Goal: Information Seeking & Learning: Check status

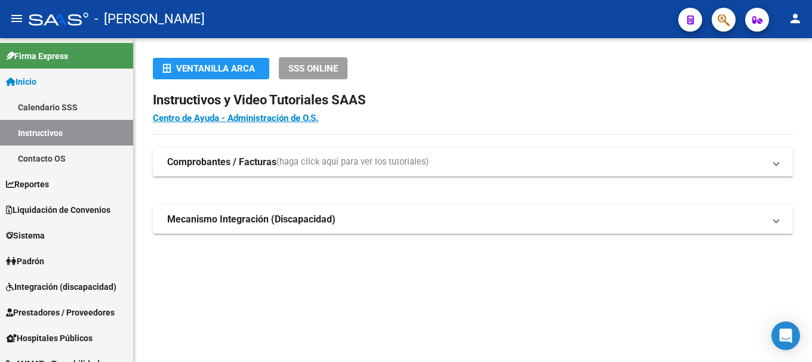
drag, startPoint x: 708, startPoint y: 25, endPoint x: 714, endPoint y: 25, distance: 6.6
click at [709, 25] on div at bounding box center [718, 19] width 33 height 24
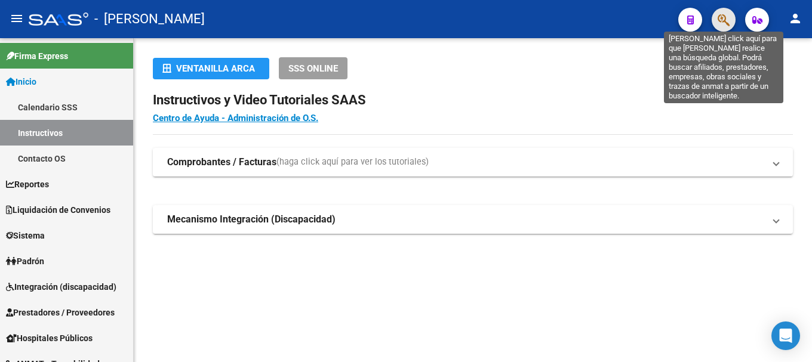
click at [718, 25] on icon "button" at bounding box center [723, 20] width 12 height 14
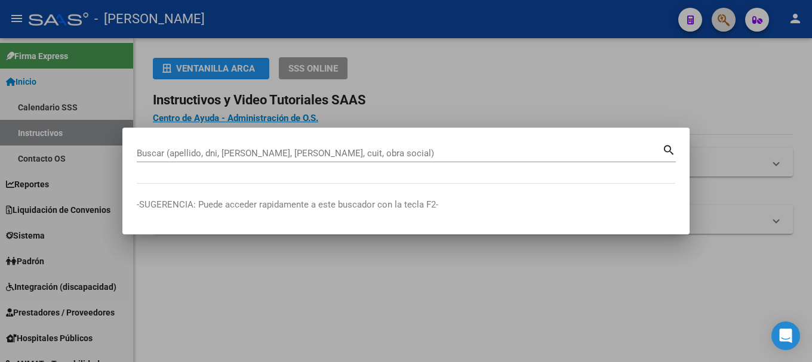
paste input "23249348104"
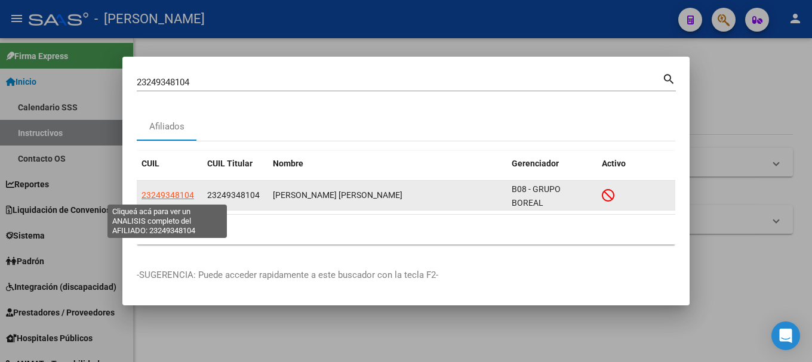
click at [179, 198] on span "23249348104" at bounding box center [167, 195] width 53 height 10
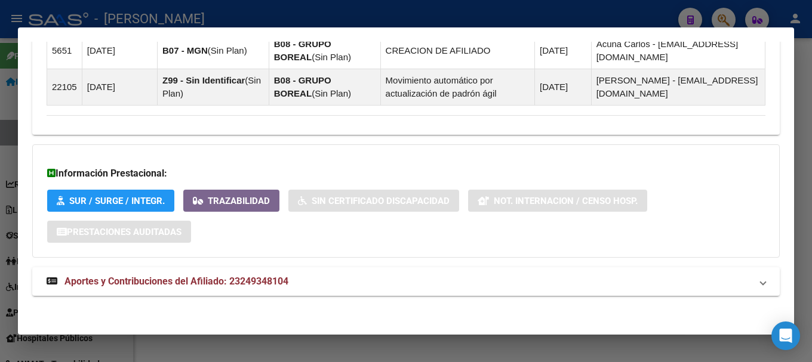
scroll to position [849, 0]
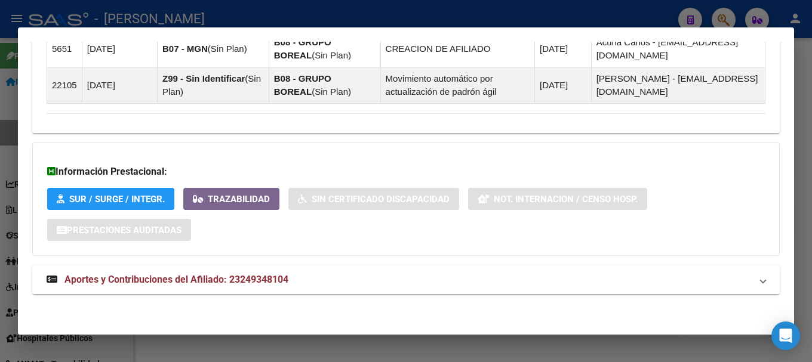
click at [256, 276] on span "Aportes y Contribuciones del Afiliado: 23249348104" at bounding box center [176, 279] width 224 height 11
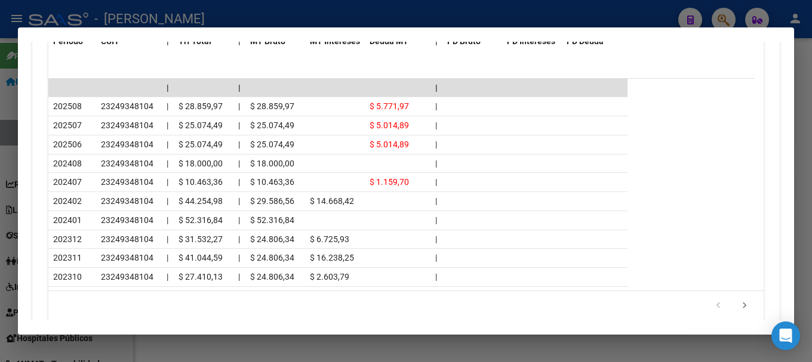
scroll to position [1336, 0]
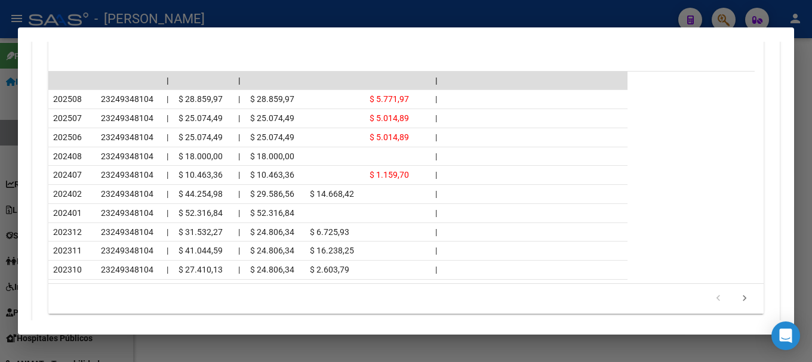
click at [346, 9] on div at bounding box center [406, 181] width 812 height 362
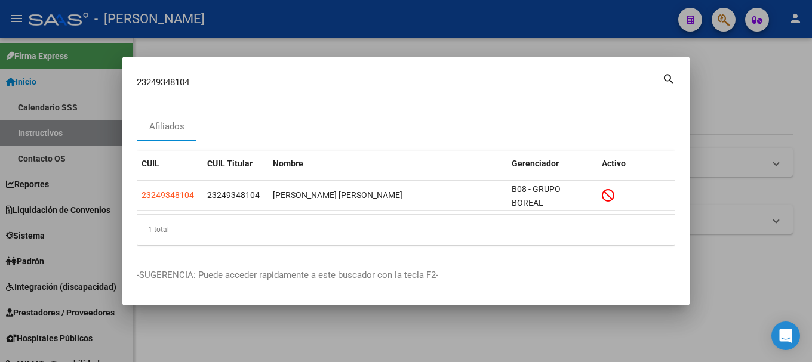
click at [205, 80] on input "23249348104" at bounding box center [399, 82] width 525 height 11
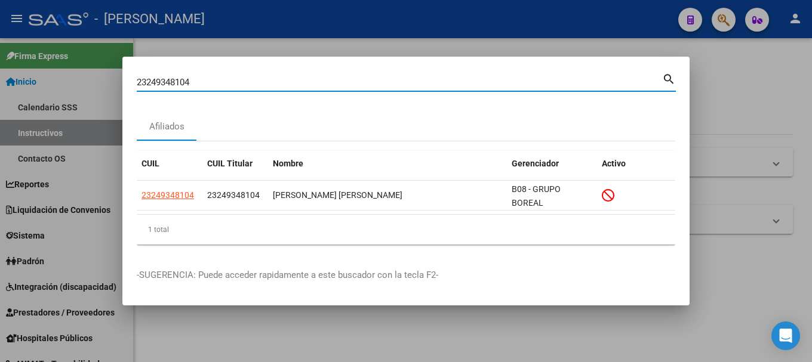
paste input "7237666319"
type input "27237666319"
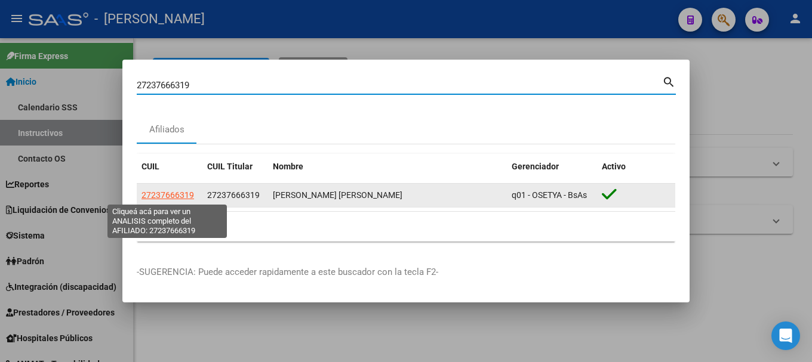
click at [166, 198] on span "27237666319" at bounding box center [167, 195] width 53 height 10
type textarea "27237666319"
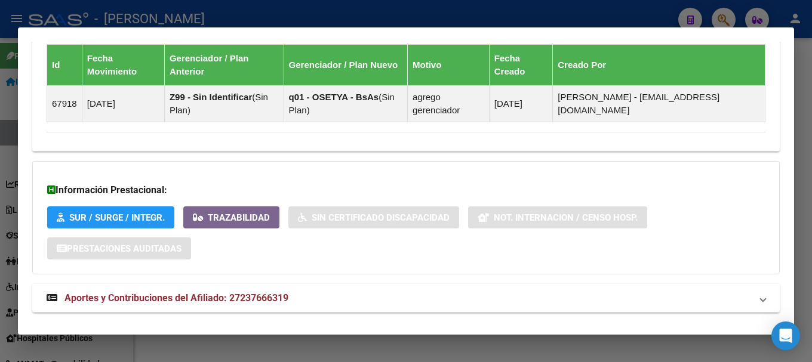
scroll to position [759, 0]
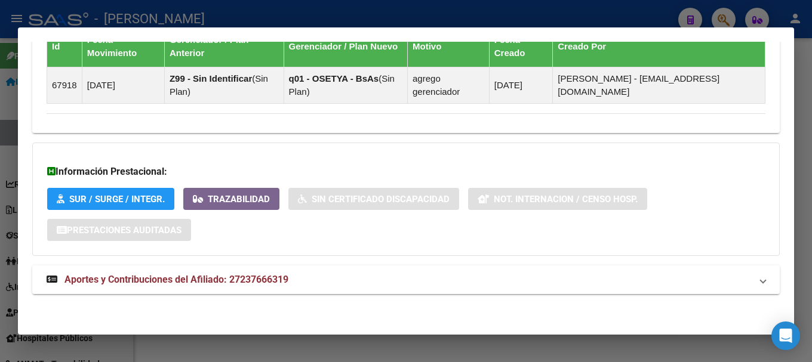
click at [325, 291] on mat-expansion-panel-header "Aportes y Contribuciones del Afiliado: 27237666319" at bounding box center [405, 280] width 747 height 29
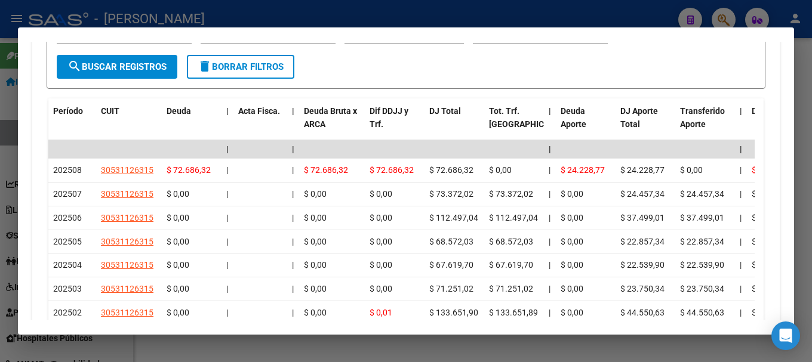
scroll to position [1188, 0]
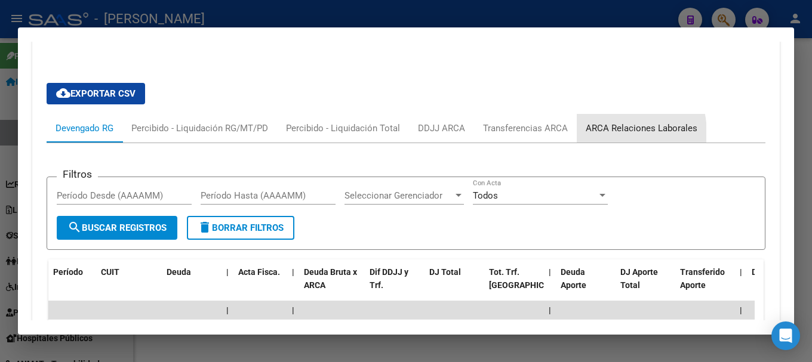
click at [587, 135] on div "ARCA Relaciones Laborales" at bounding box center [642, 128] width 130 height 29
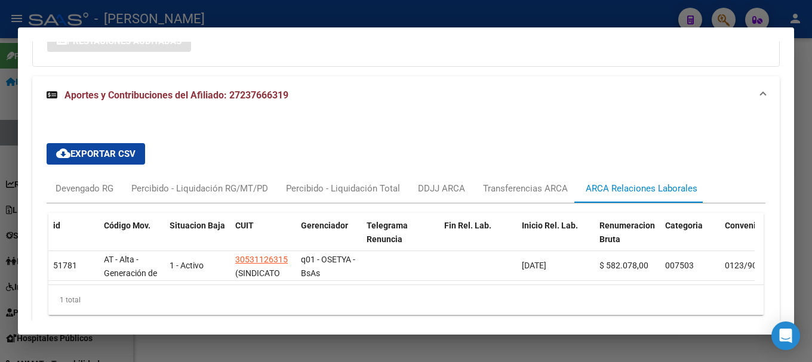
scroll to position [1007, 0]
